Goal: Task Accomplishment & Management: Use online tool/utility

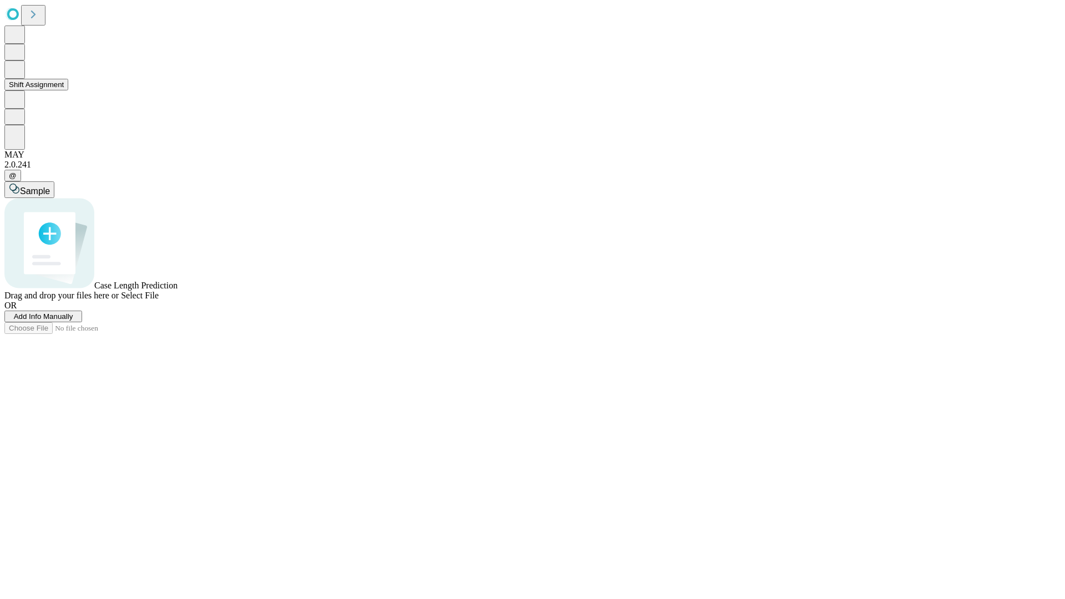
click at [68, 90] on button "Shift Assignment" at bounding box center [36, 85] width 64 height 12
